Goal: Task Accomplishment & Management: Use online tool/utility

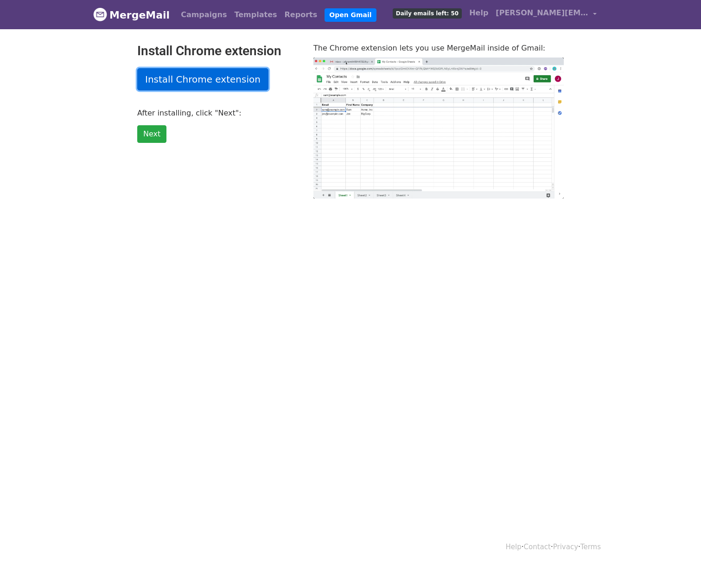
click at [222, 83] on link "Install Chrome extension" at bounding box center [202, 79] width 131 height 22
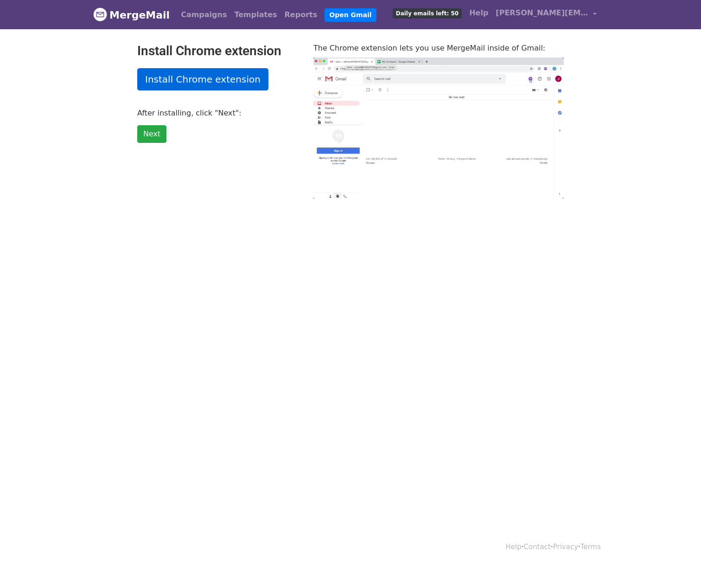
type input "4.75"
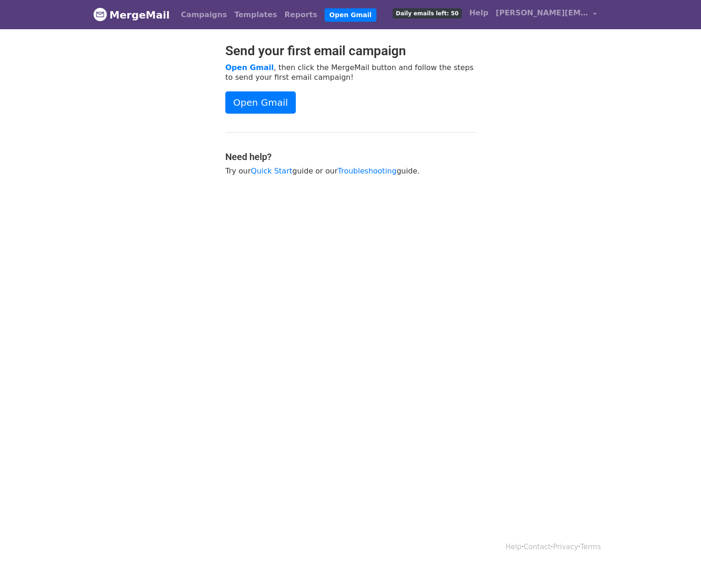
click at [437, 13] on span "Daily emails left: 50" at bounding box center [427, 13] width 69 height 10
